Goal: Find specific page/section

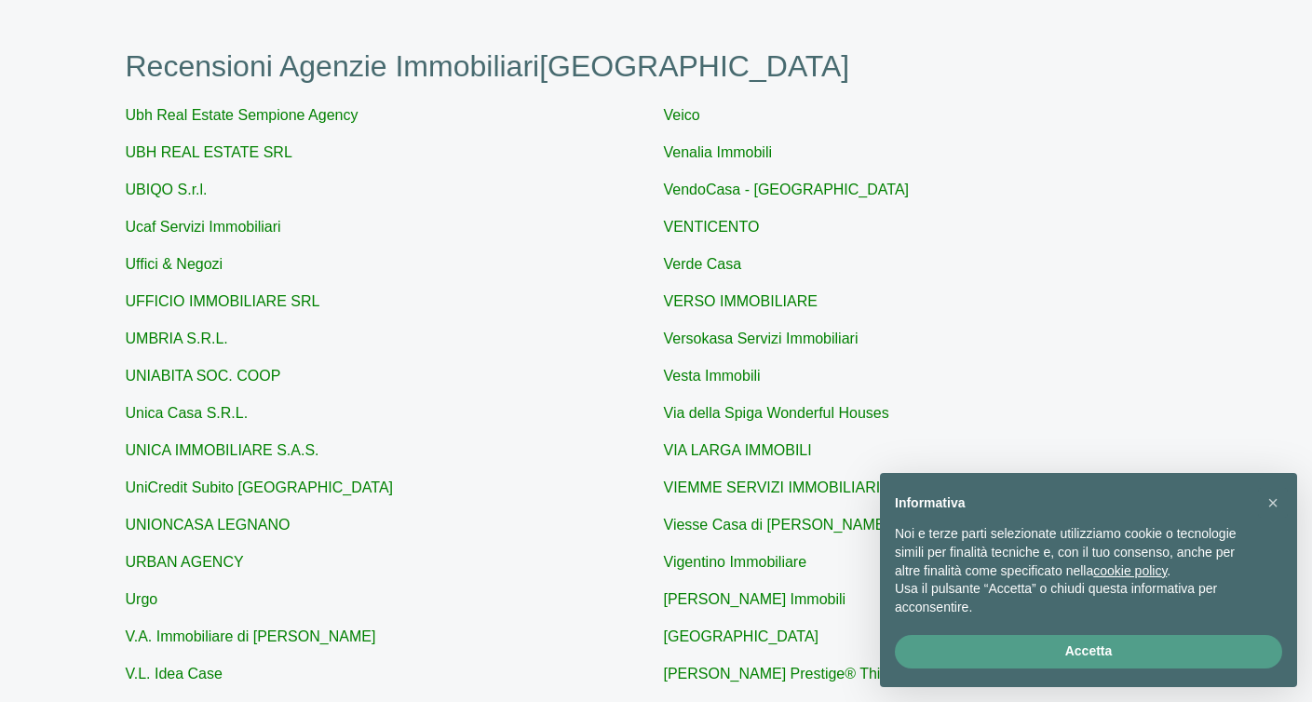
scroll to position [186, 0]
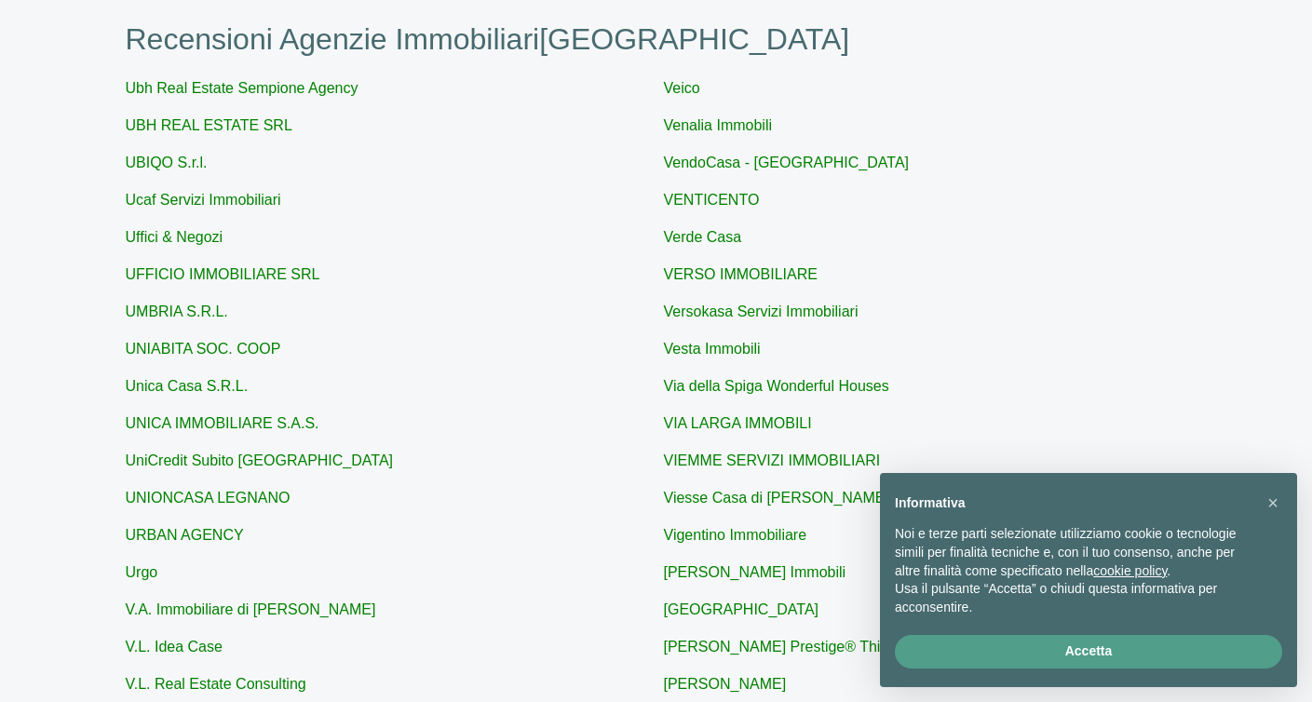
click at [223, 539] on link "URBAN AGENCY" at bounding box center [185, 535] width 118 height 16
type input "URBAN AGENCY"
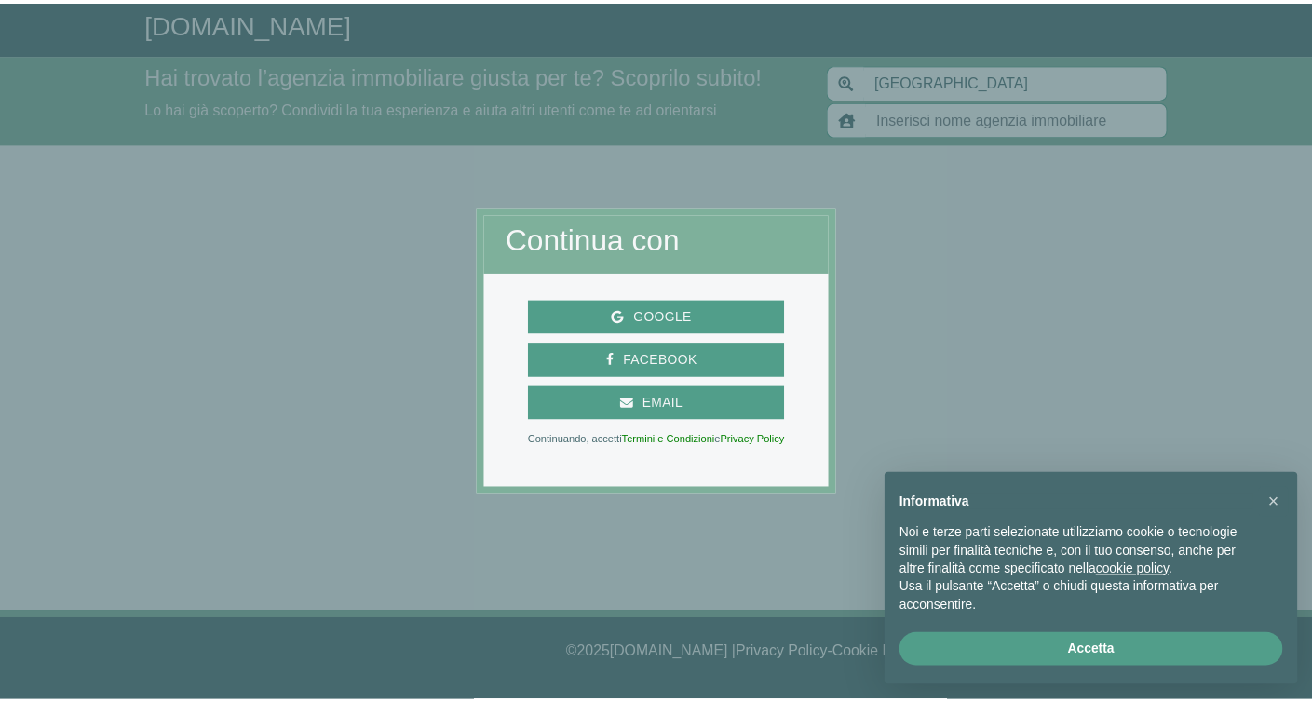
scroll to position [186, 0]
